Goal: Task Accomplishment & Management: Use online tool/utility

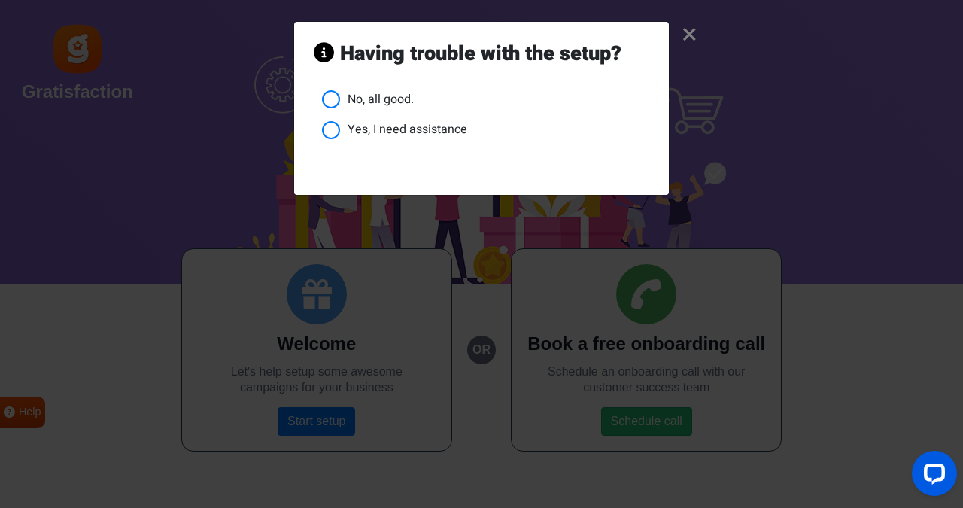
click at [371, 99] on li "No, all good." at bounding box center [485, 99] width 327 height 19
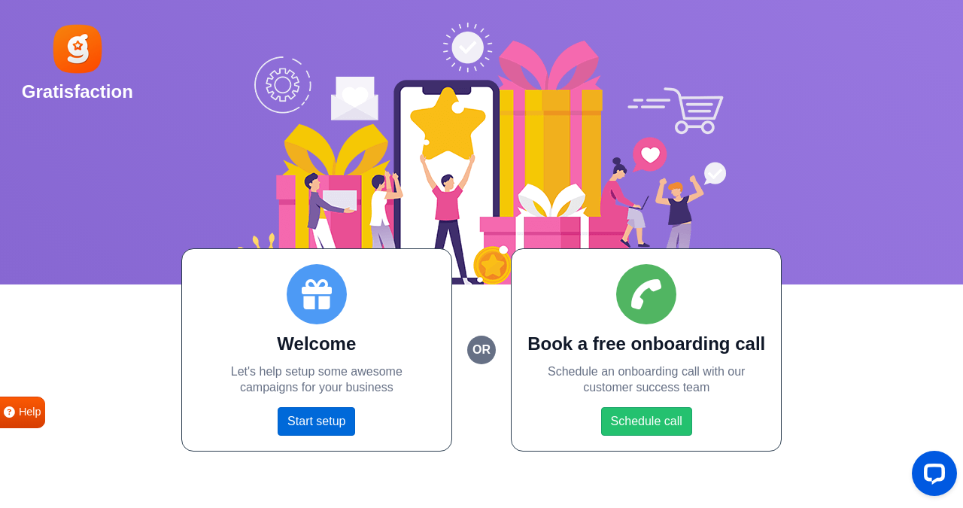
click at [321, 417] on link "Start setup" at bounding box center [317, 421] width 78 height 29
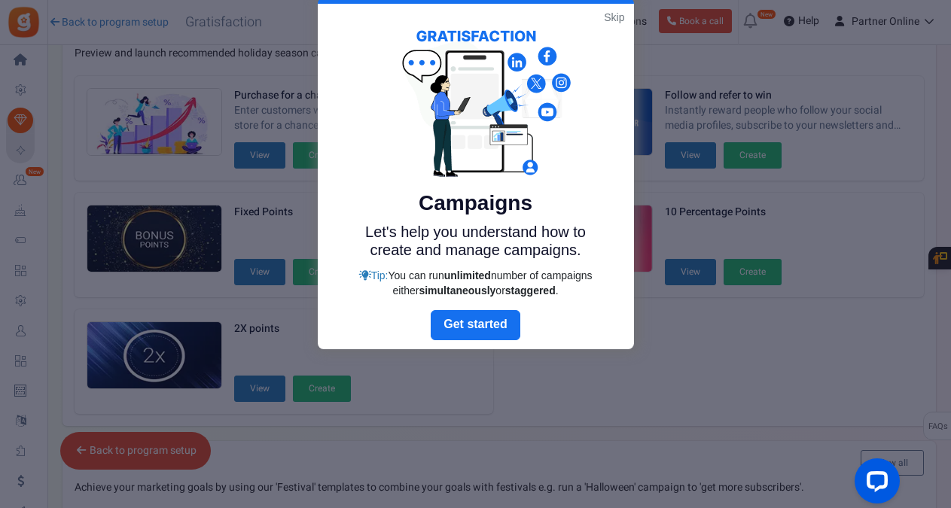
click at [619, 17] on link "Skip" at bounding box center [614, 17] width 20 height 15
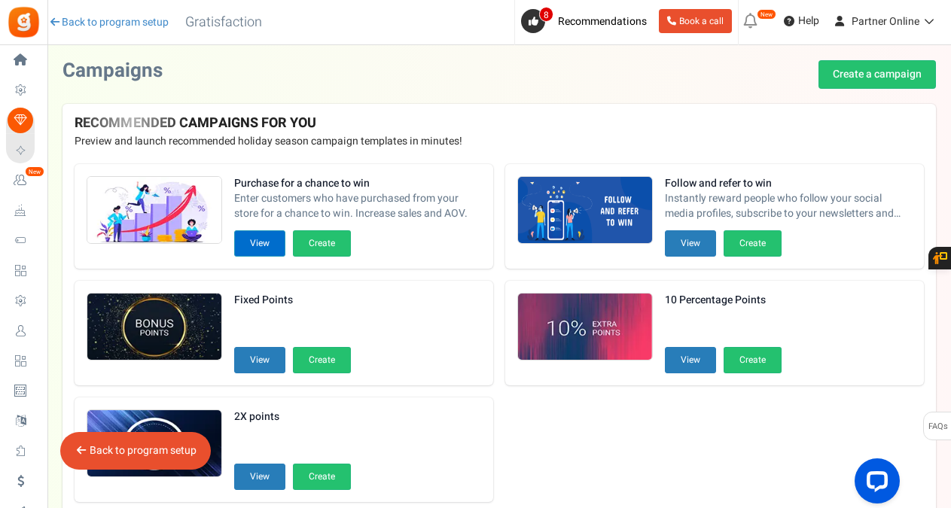
click at [271, 241] on button "View" at bounding box center [259, 243] width 51 height 26
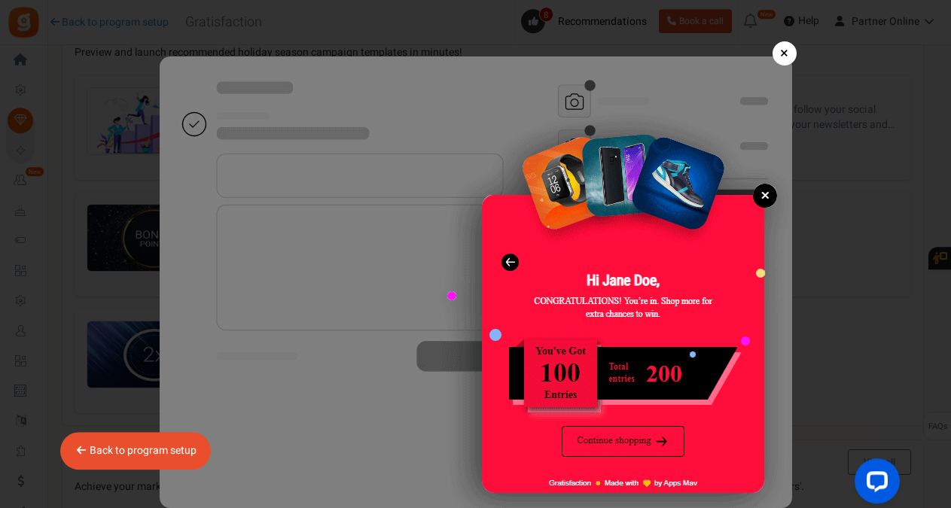
scroll to position [2, 0]
click at [624, 437] on img at bounding box center [476, 282] width 632 height 452
click at [118, 454] on link "Back to program setup" at bounding box center [143, 451] width 107 height 16
click at [780, 54] on link "×" at bounding box center [784, 53] width 24 height 24
